Goal: Navigation & Orientation: Find specific page/section

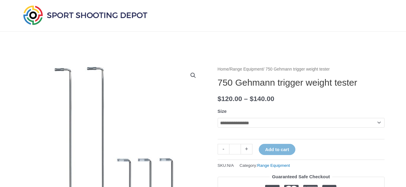
scroll to position [91, 0]
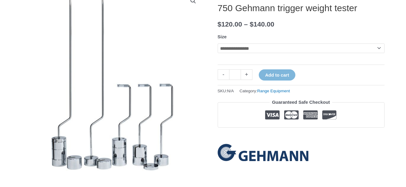
click at [380, 50] on select "**********" at bounding box center [301, 49] width 167 height 10
select select "*****"
click at [218, 44] on select "**********" at bounding box center [301, 49] width 167 height 10
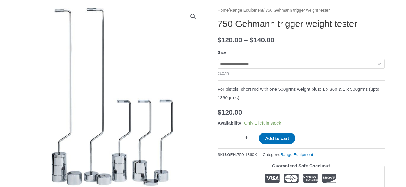
scroll to position [0, 0]
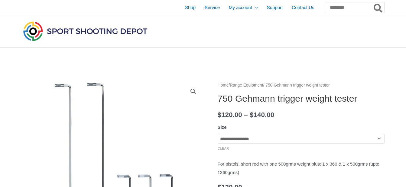
click at [255, 44] on div at bounding box center [144, 31] width 244 height 32
click at [73, 31] on img at bounding box center [85, 31] width 127 height 22
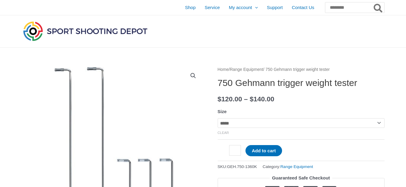
select select "*****"
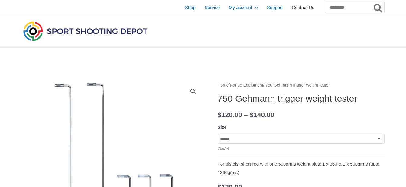
click at [292, 8] on span "Contact Us" at bounding box center [303, 7] width 22 height 15
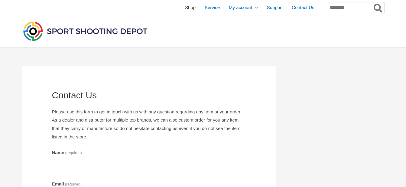
click at [185, 5] on span "Shop" at bounding box center [190, 7] width 11 height 15
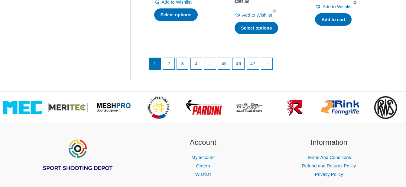
scroll to position [894, 0]
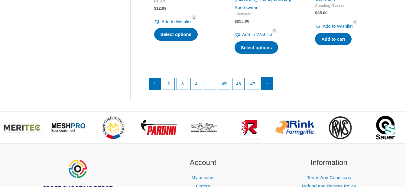
click at [271, 78] on link "→" at bounding box center [267, 84] width 12 height 12
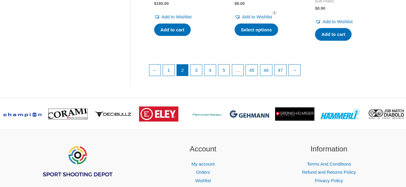
scroll to position [907, 0]
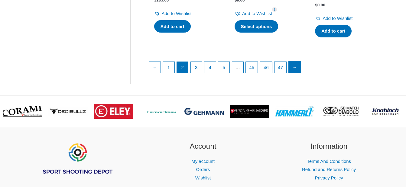
click at [301, 69] on link "→" at bounding box center [295, 67] width 12 height 12
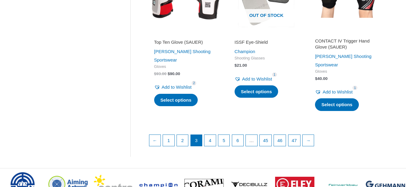
scroll to position [876, 0]
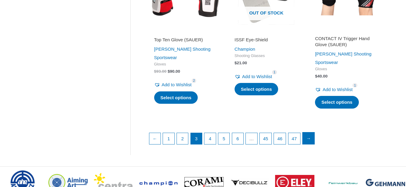
click at [315, 133] on link "→" at bounding box center [309, 139] width 12 height 12
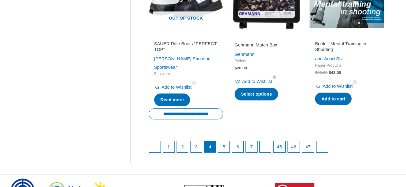
scroll to position [907, 0]
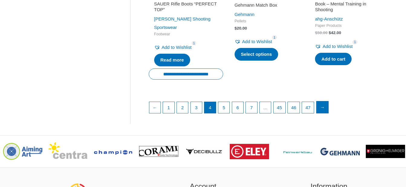
click at [325, 102] on link "→" at bounding box center [322, 108] width 12 height 12
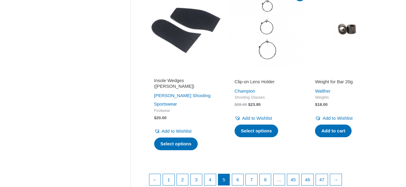
scroll to position [816, 0]
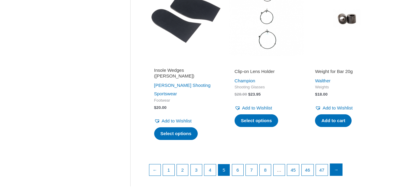
click at [342, 166] on link "→" at bounding box center [336, 170] width 12 height 12
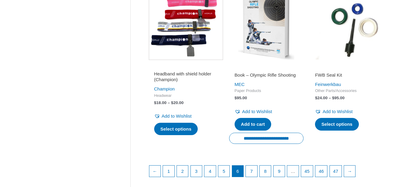
scroll to position [876, 0]
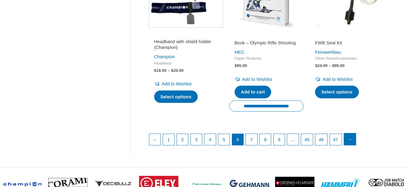
click at [354, 140] on link "→" at bounding box center [350, 140] width 12 height 12
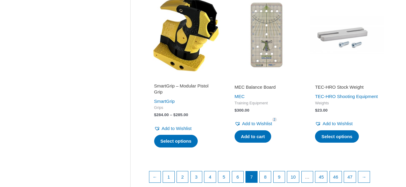
scroll to position [846, 0]
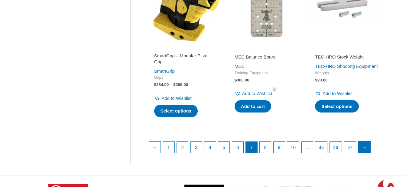
click at [370, 144] on link "→" at bounding box center [364, 147] width 12 height 12
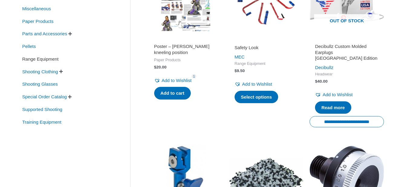
scroll to position [181, 0]
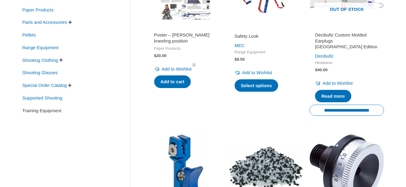
click at [62, 114] on span "Training Equipment" at bounding box center [42, 111] width 40 height 10
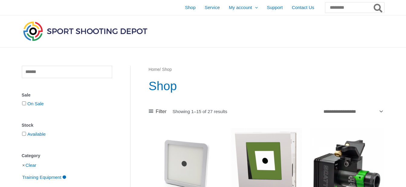
click at [115, 30] on img at bounding box center [85, 31] width 127 height 22
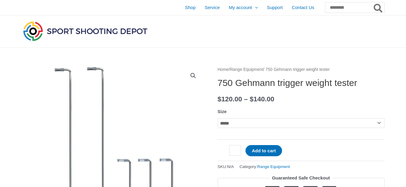
select select "*****"
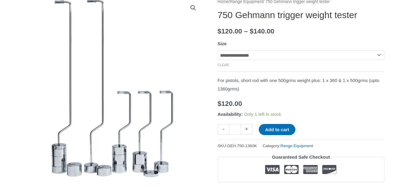
scroll to position [91, 0]
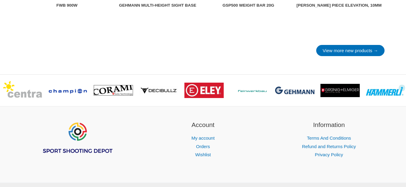
scroll to position [907, 0]
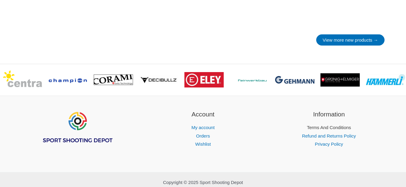
click at [330, 130] on link "Terms And Conditions" at bounding box center [329, 127] width 44 height 5
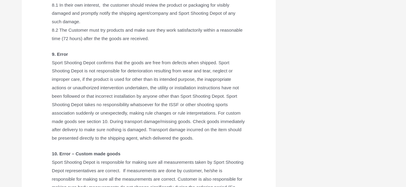
scroll to position [574, 0]
